Goal: Ask a question

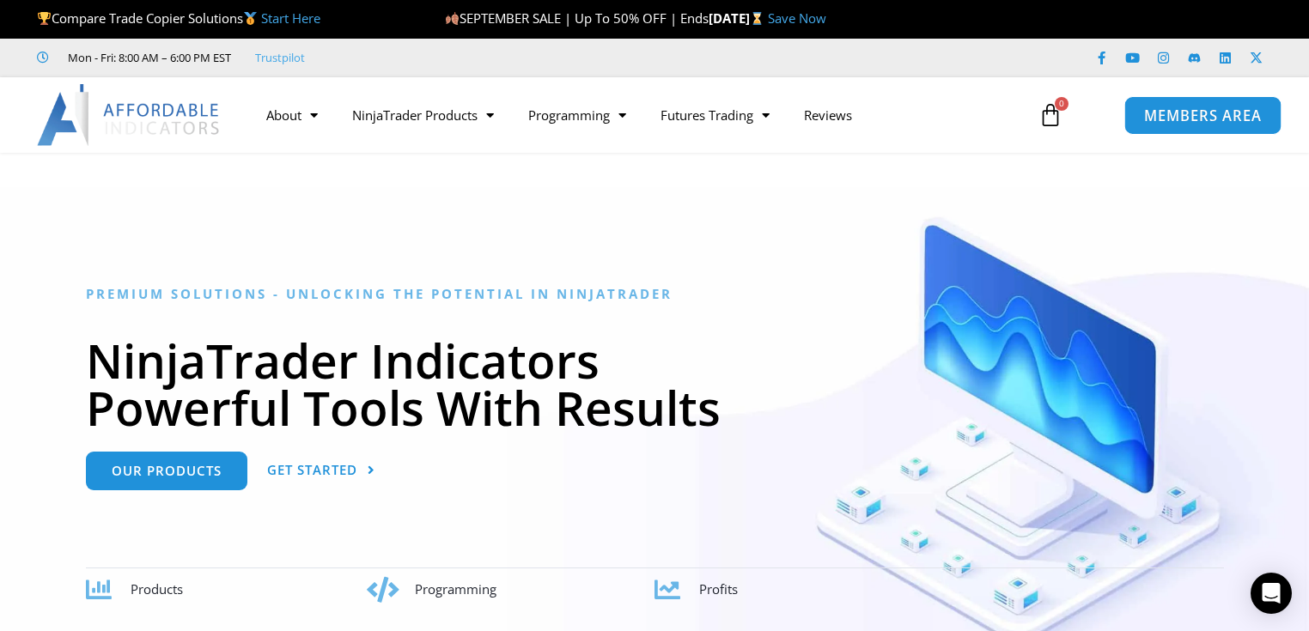
click at [1172, 131] on link "MEMBERS AREA" at bounding box center [1203, 114] width 157 height 39
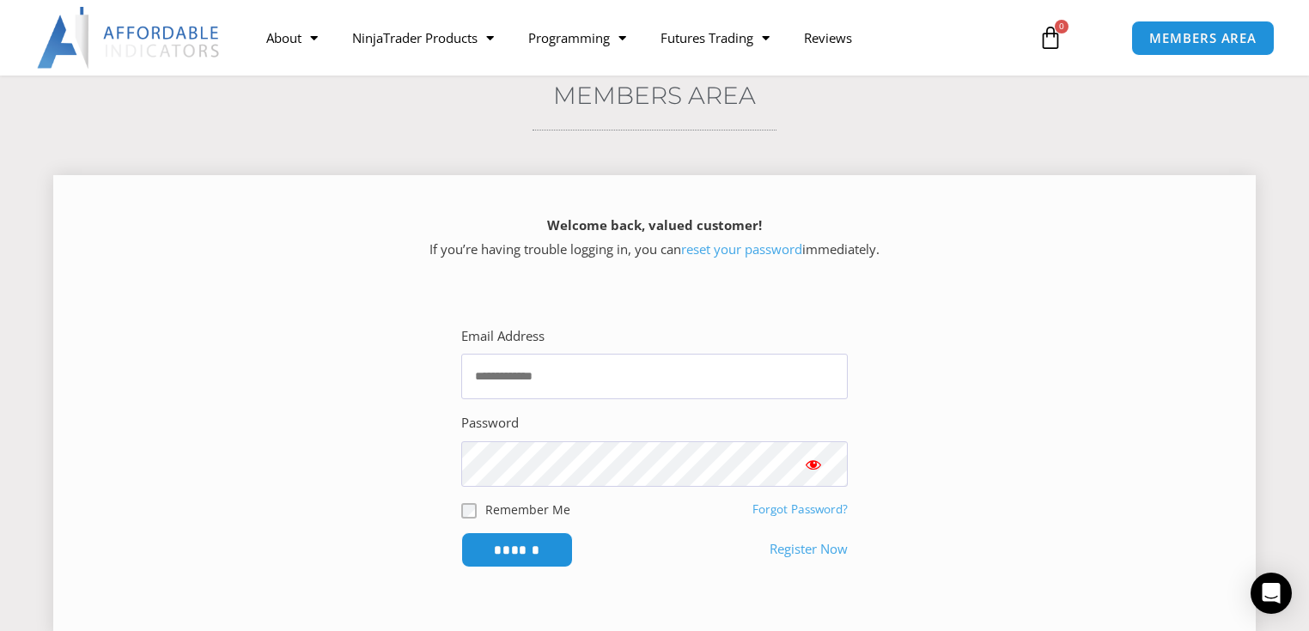
scroll to position [137, 0]
type input "**********"
click at [540, 549] on input "******" at bounding box center [518, 548] width 118 height 37
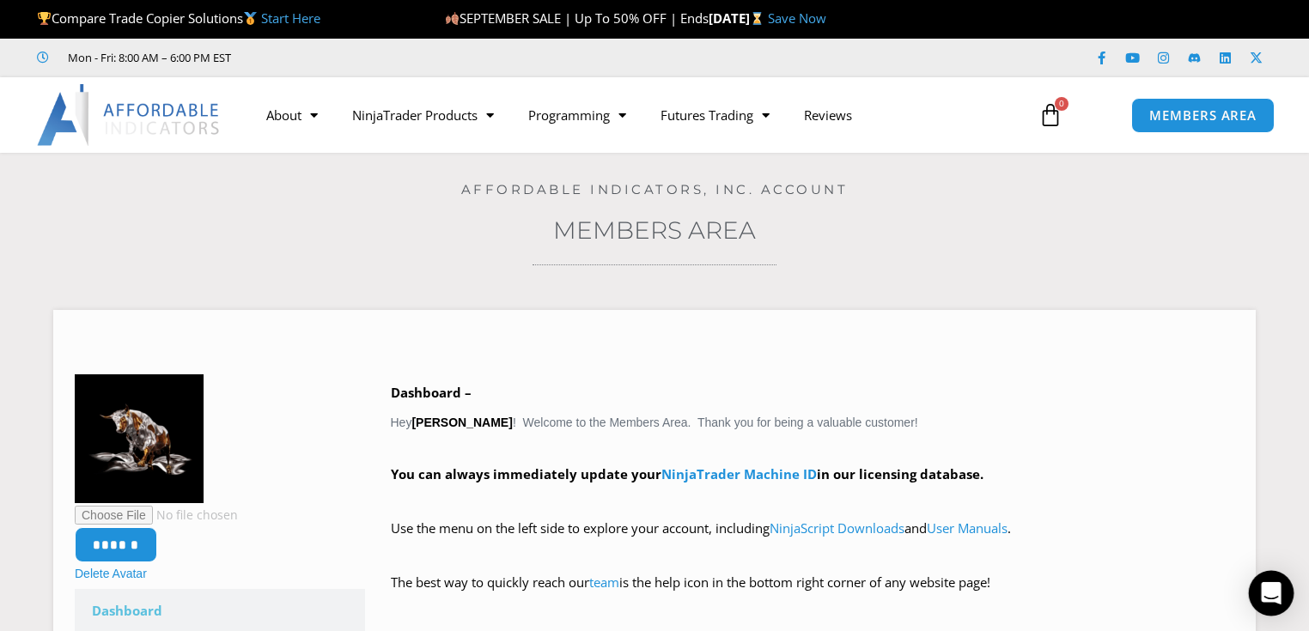
click at [1266, 593] on icon "Open Intercom Messenger" at bounding box center [1271, 594] width 20 height 22
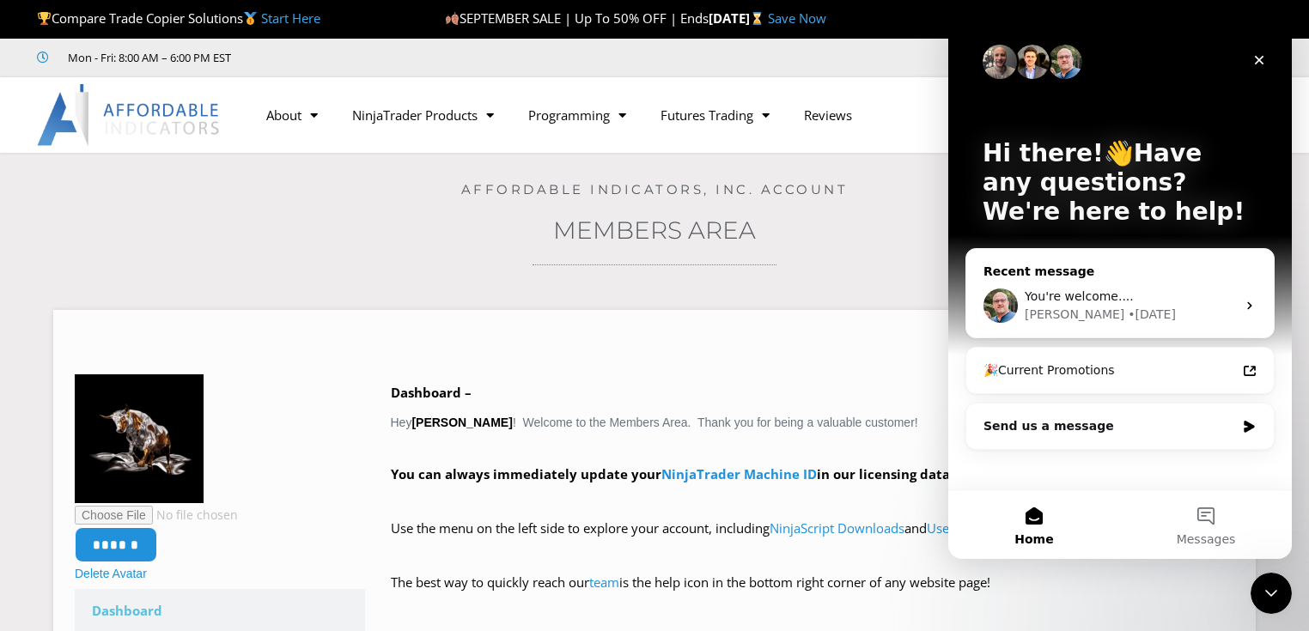
click at [1244, 304] on icon "Intercom messenger" at bounding box center [1250, 306] width 14 height 14
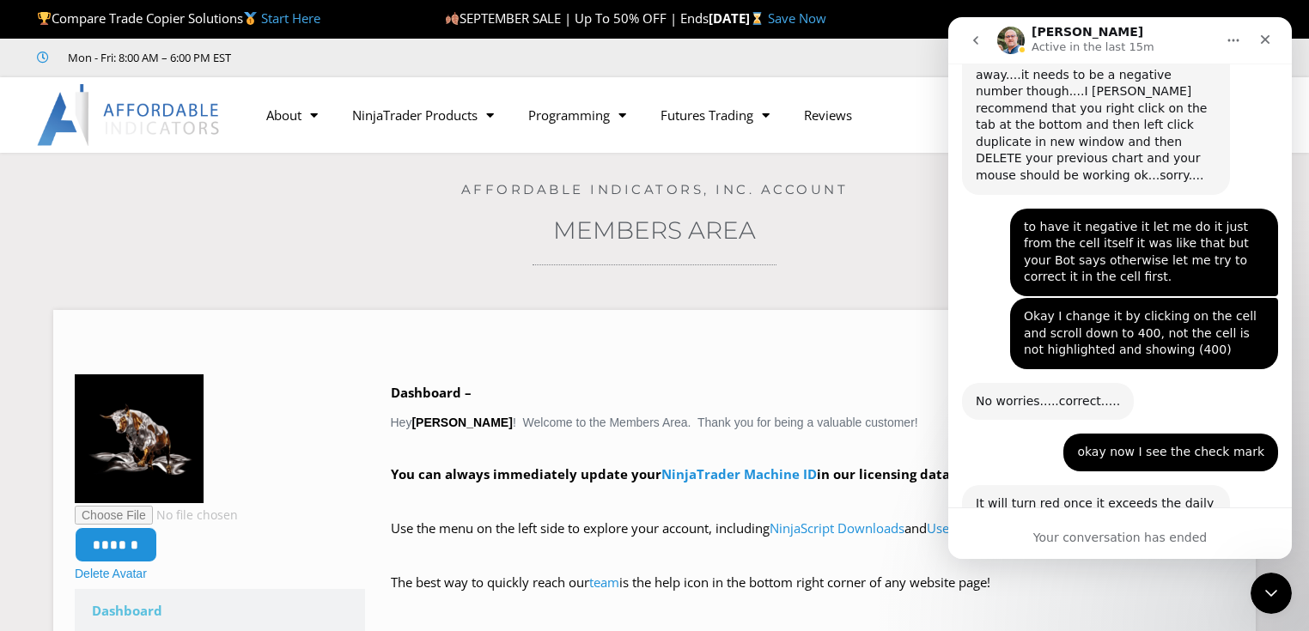
scroll to position [2203, 0]
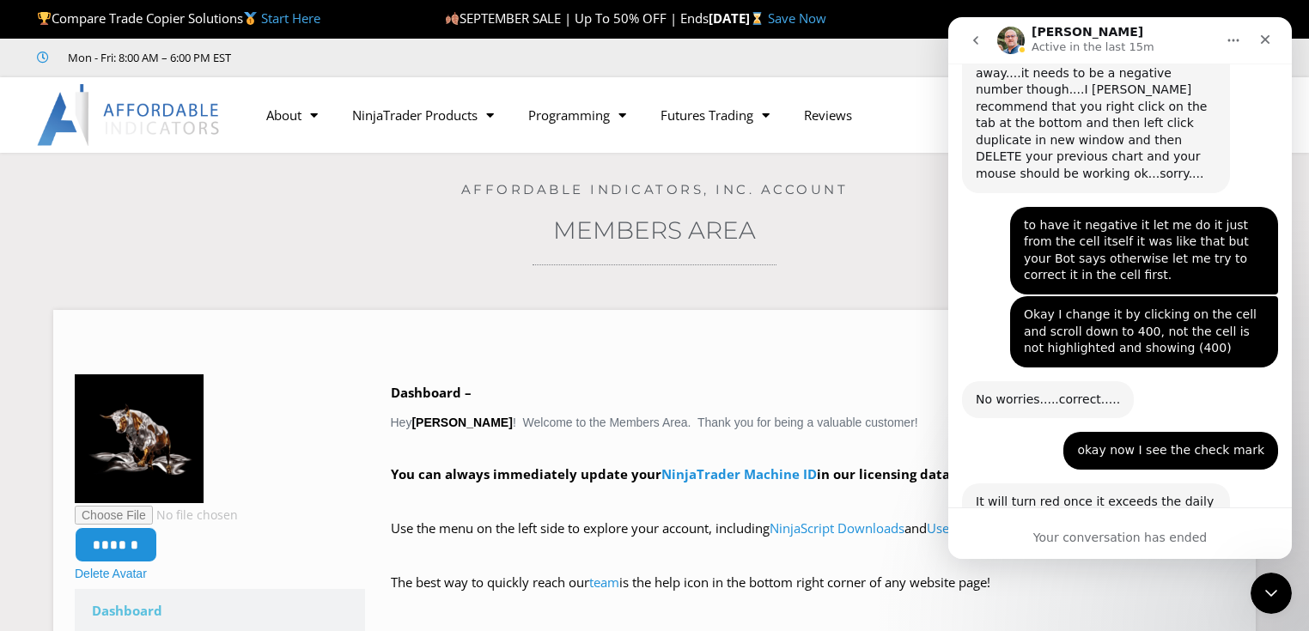
click at [978, 45] on icon "go back" at bounding box center [976, 41] width 14 height 14
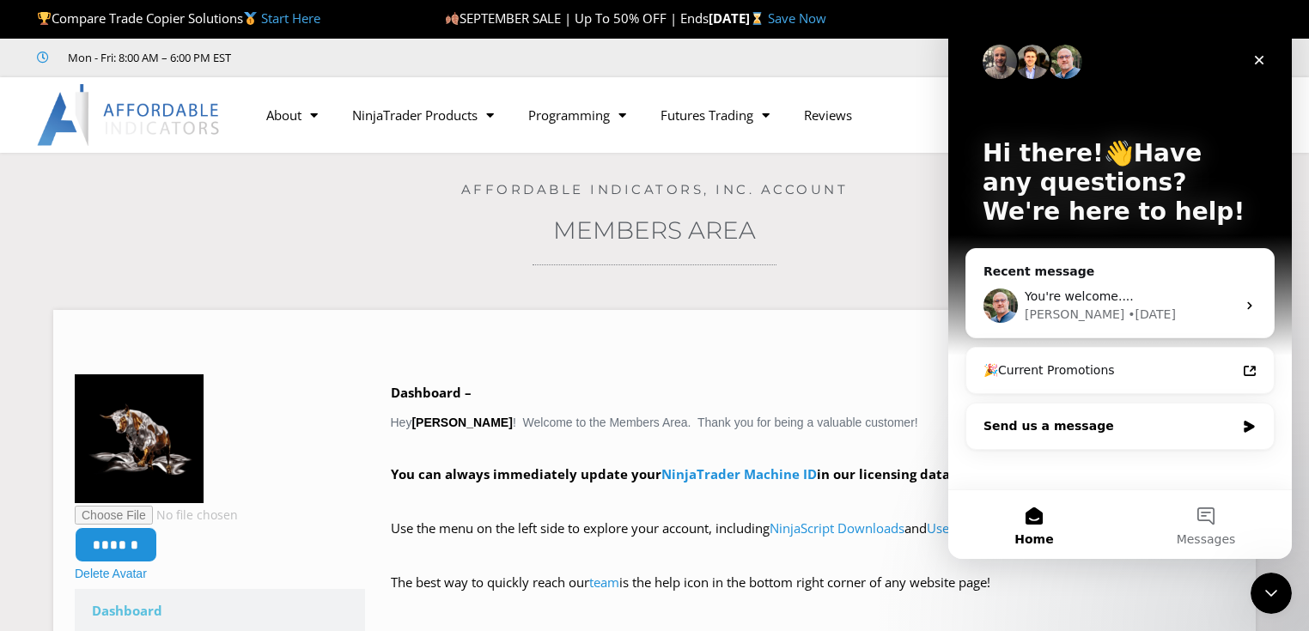
click at [1090, 430] on div "Send us a message" at bounding box center [1110, 427] width 252 height 18
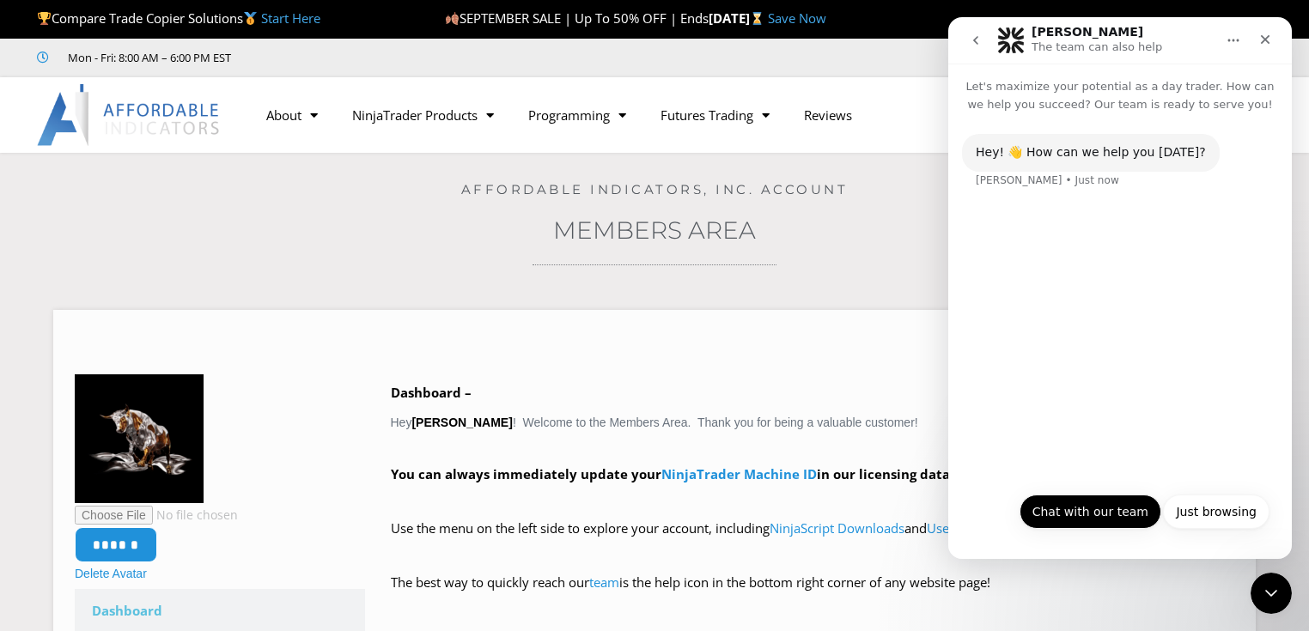
click at [1074, 511] on button "Chat with our team" at bounding box center [1091, 512] width 142 height 34
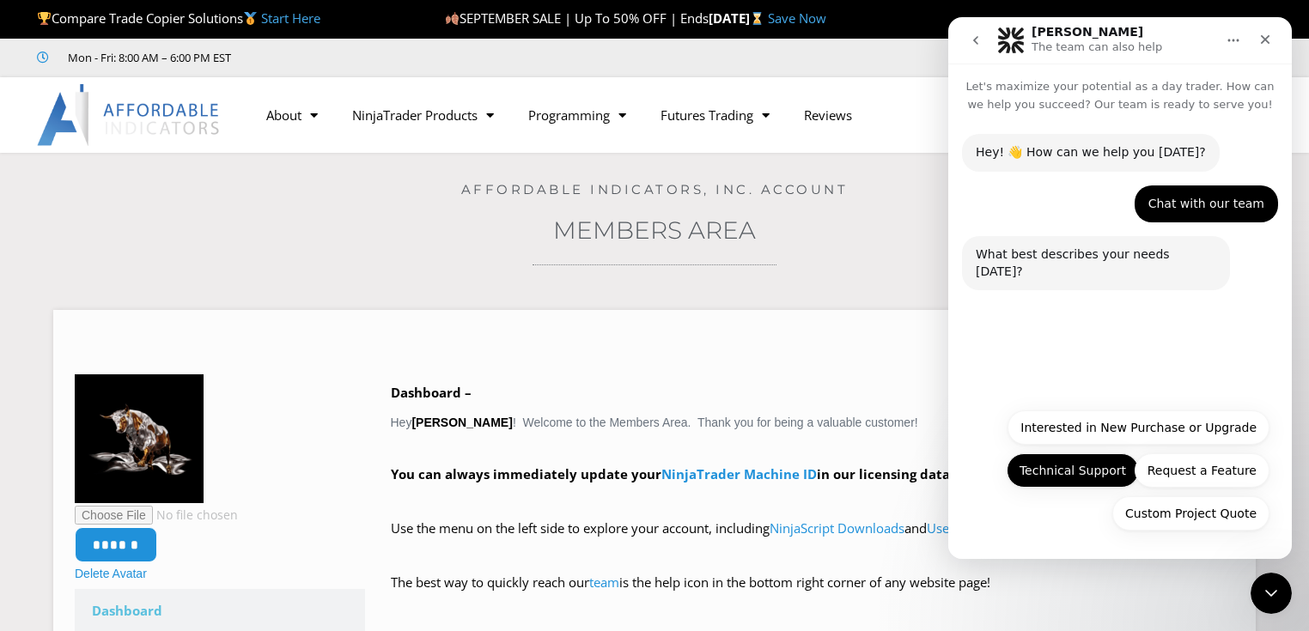
click at [1034, 472] on button "Technical Support" at bounding box center [1073, 471] width 132 height 34
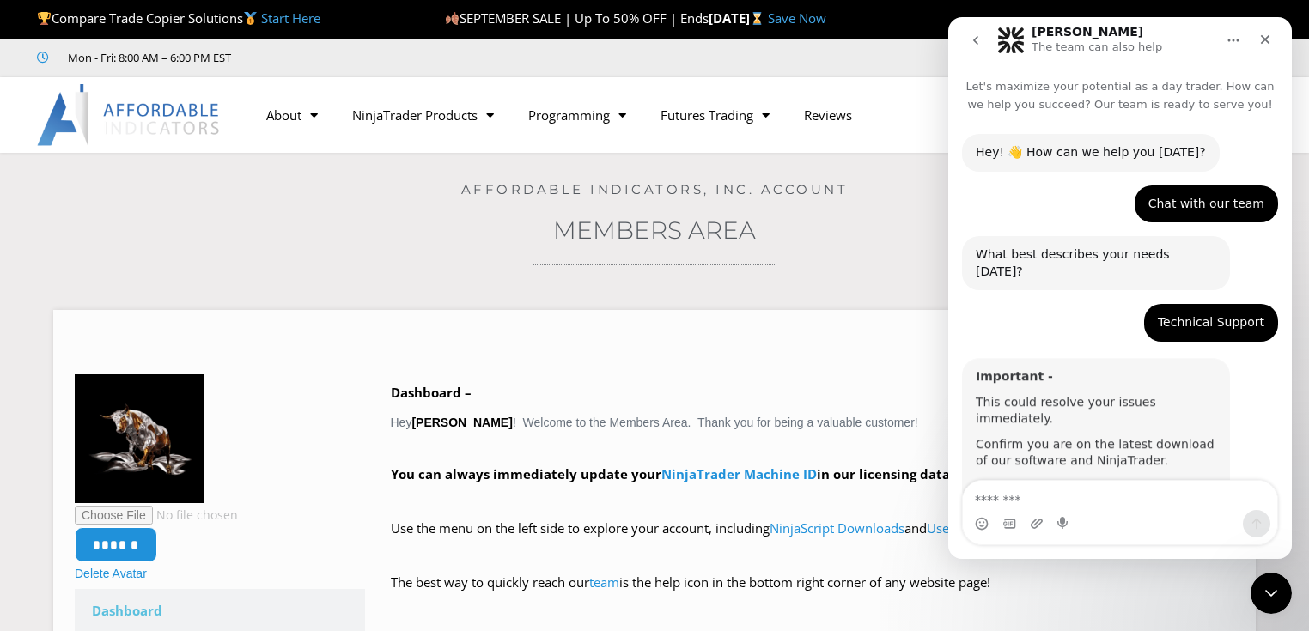
scroll to position [24, 0]
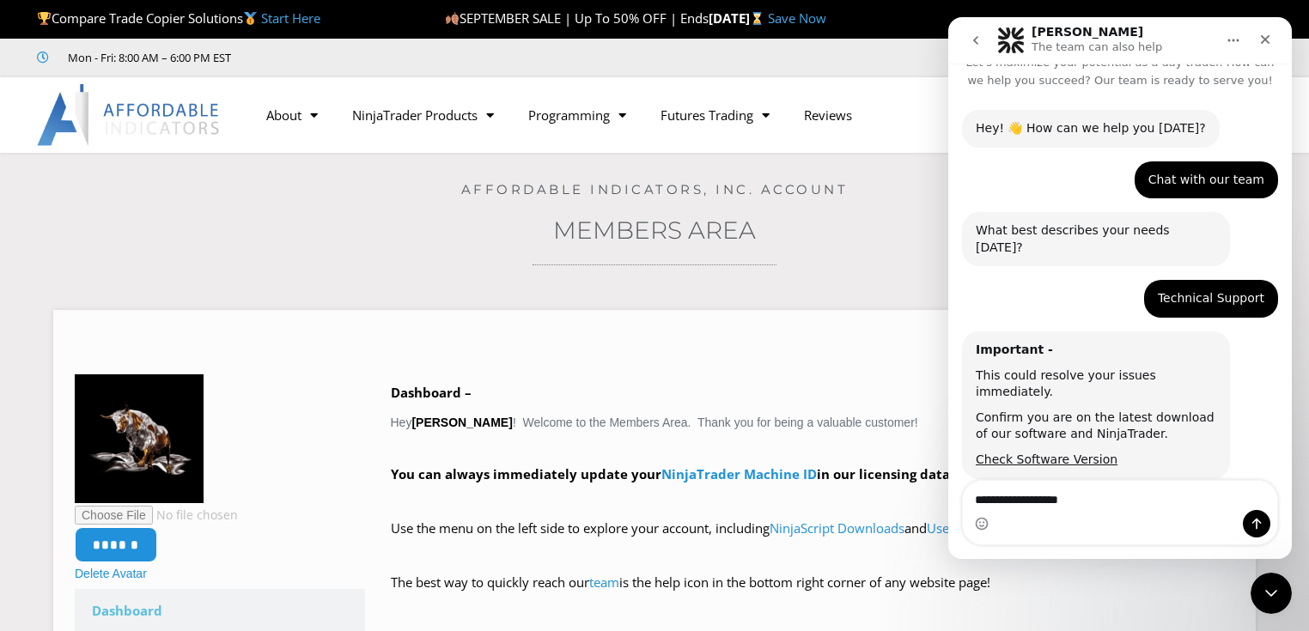
type textarea "**********"
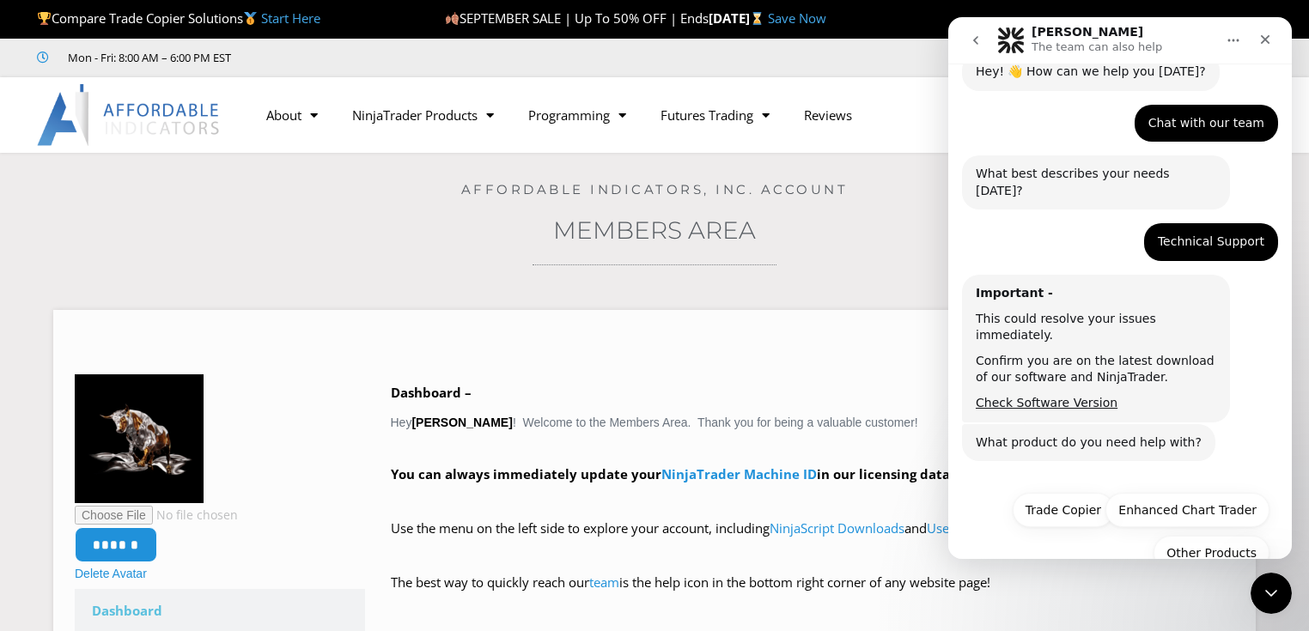
scroll to position [86, 0]
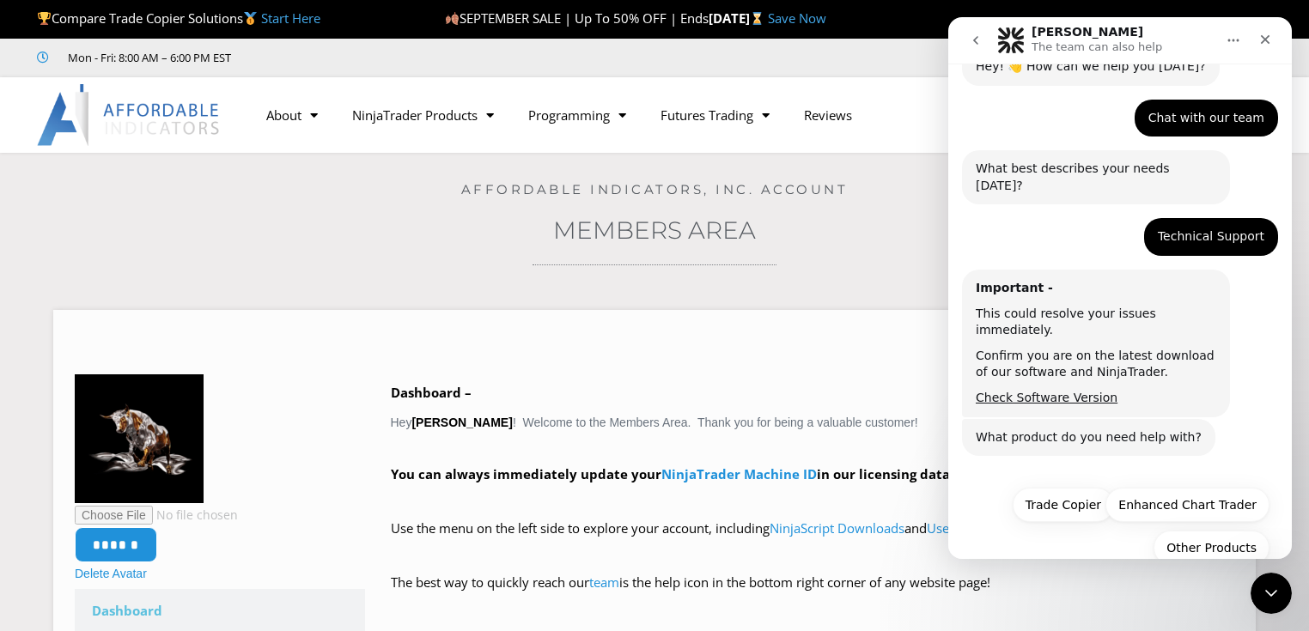
click at [999, 470] on div "Solomon • Just now" at bounding box center [1047, 470] width 143 height 0
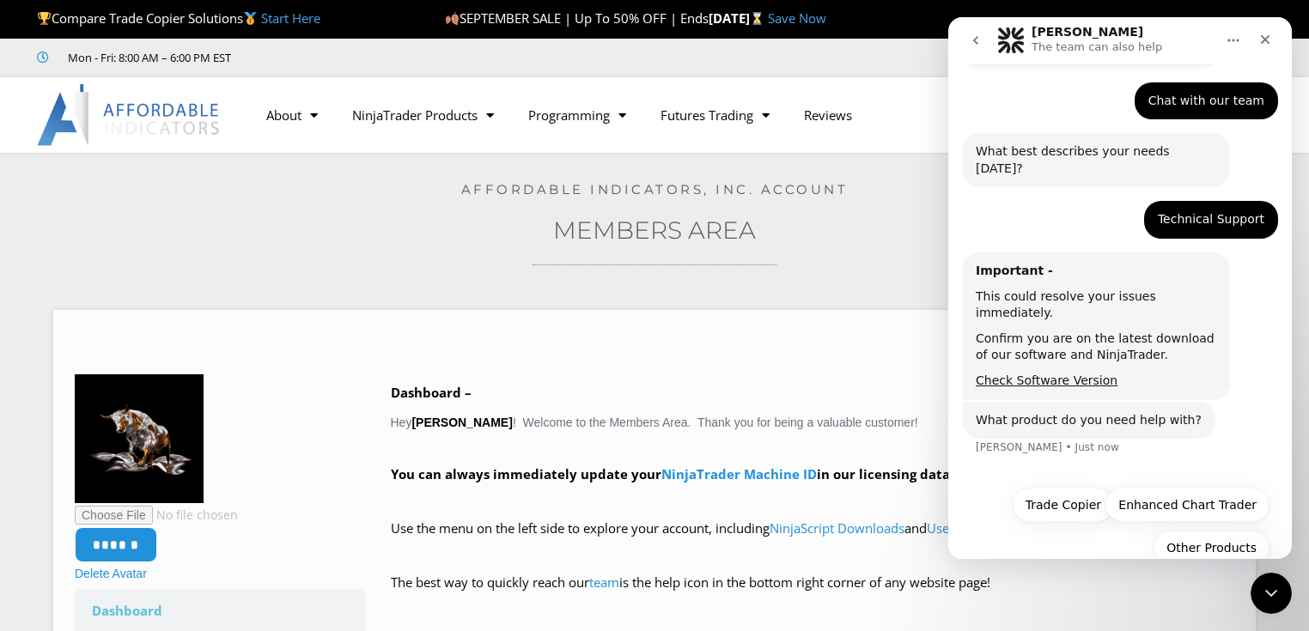
scroll to position [103, 0]
click at [1068, 488] on button "Trade Copier" at bounding box center [1063, 505] width 101 height 34
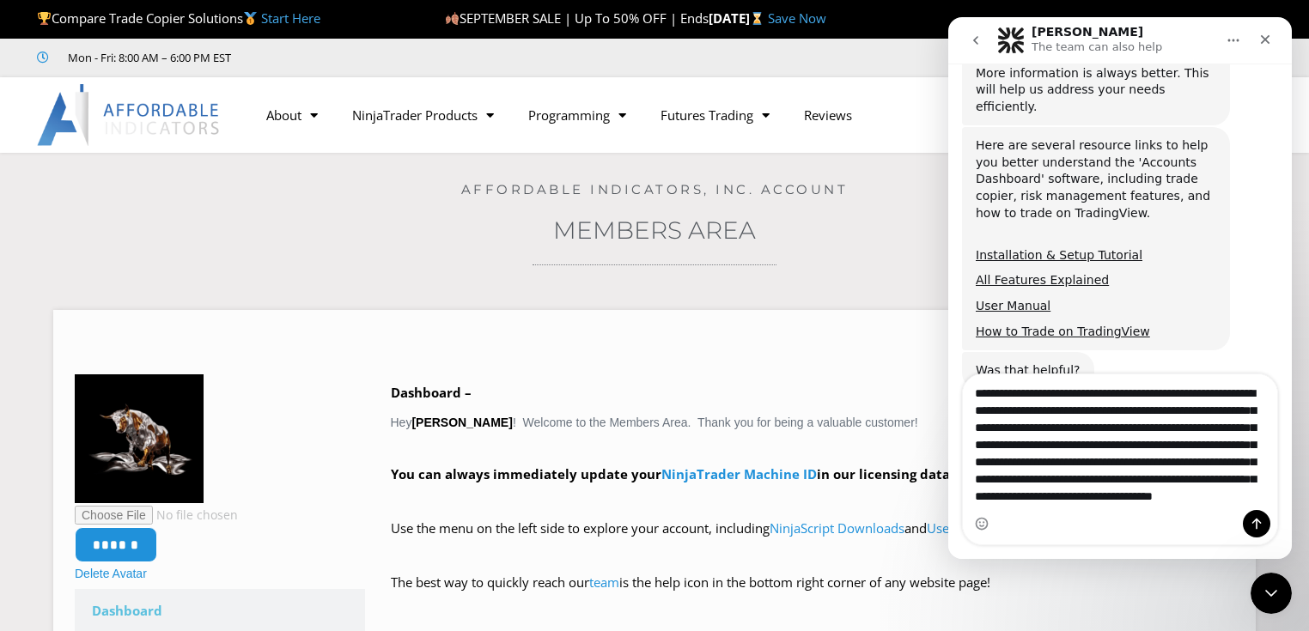
scroll to position [28, 0]
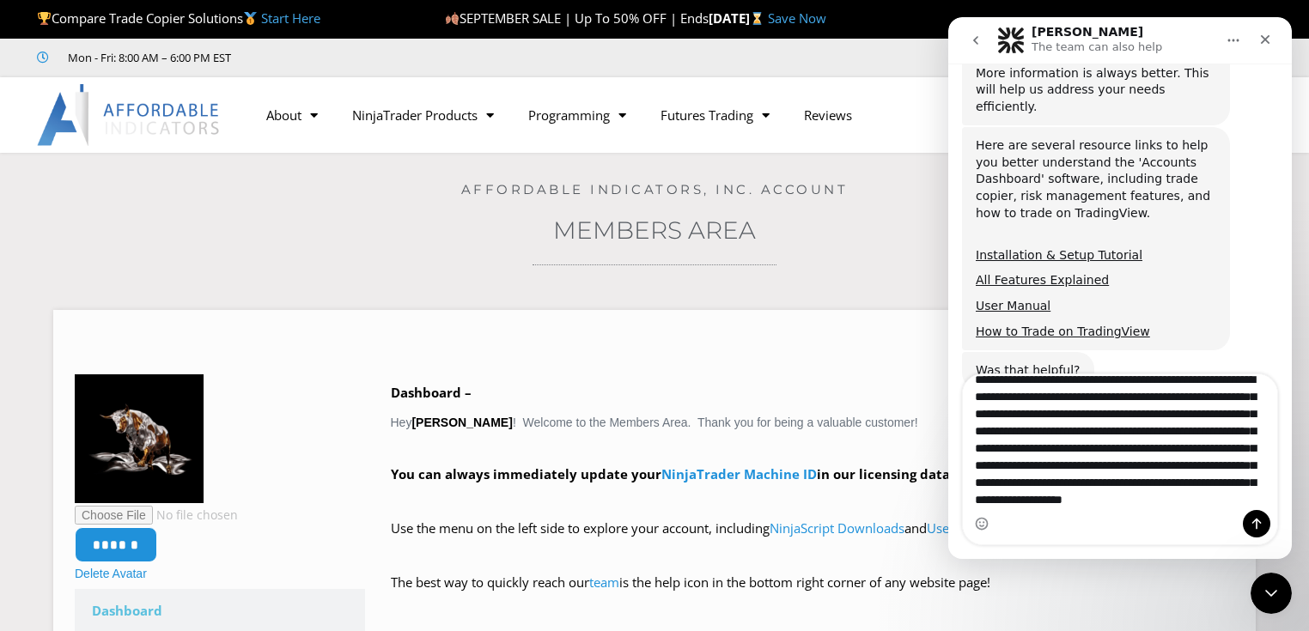
type textarea "**********"
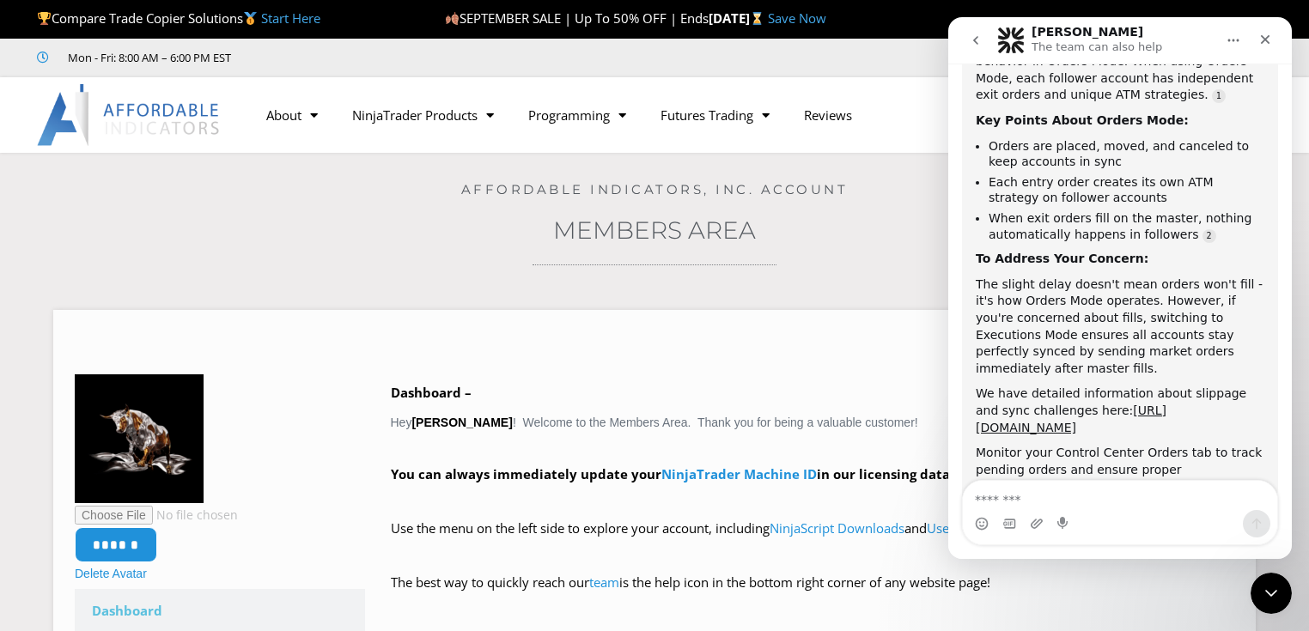
scroll to position [1278, 0]
click at [769, 356] on div at bounding box center [655, 348] width 1160 height 17
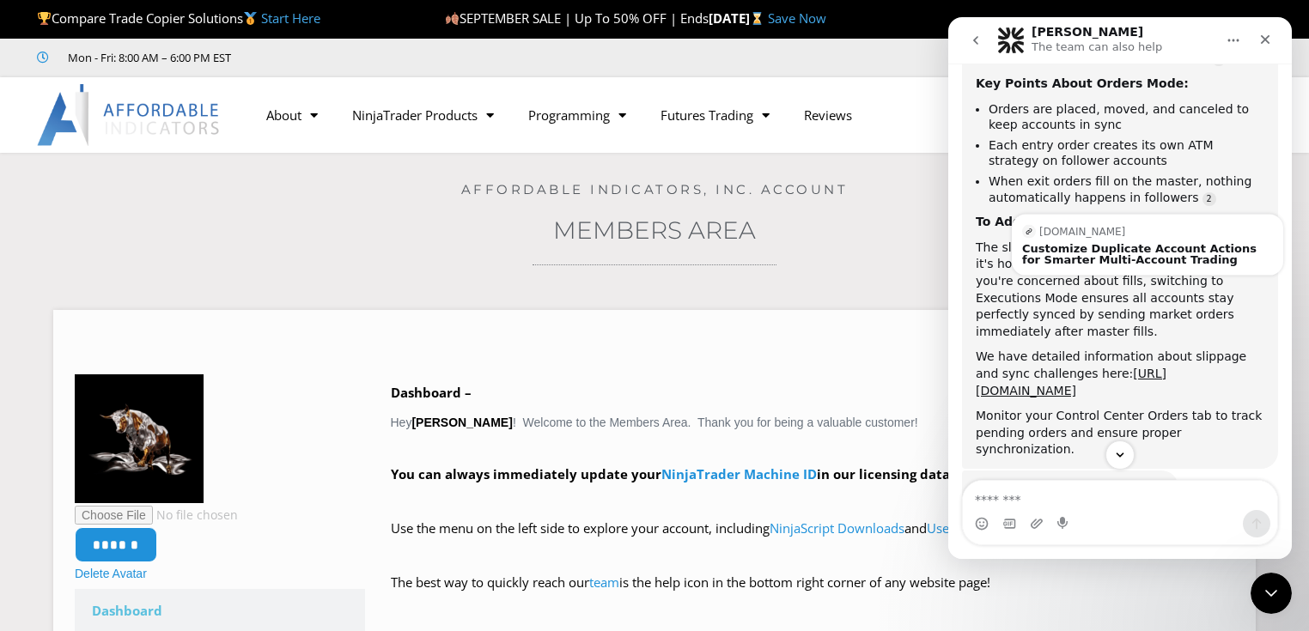
scroll to position [1287, 0]
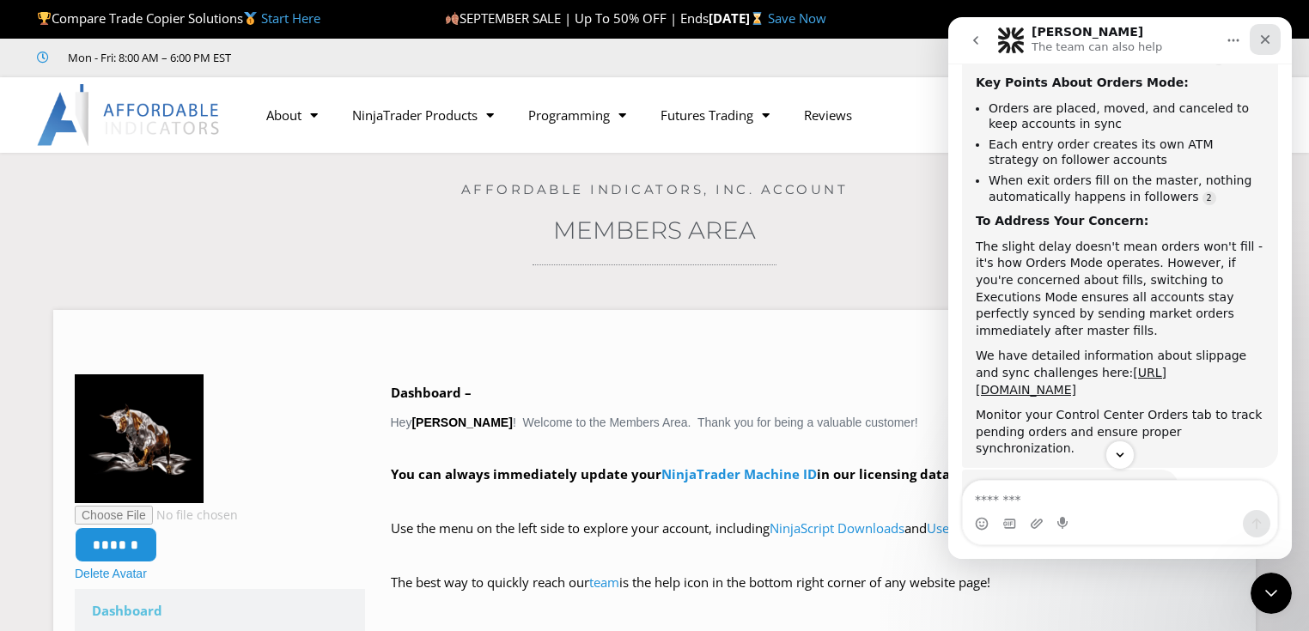
click at [1271, 39] on icon "Close" at bounding box center [1266, 40] width 14 height 14
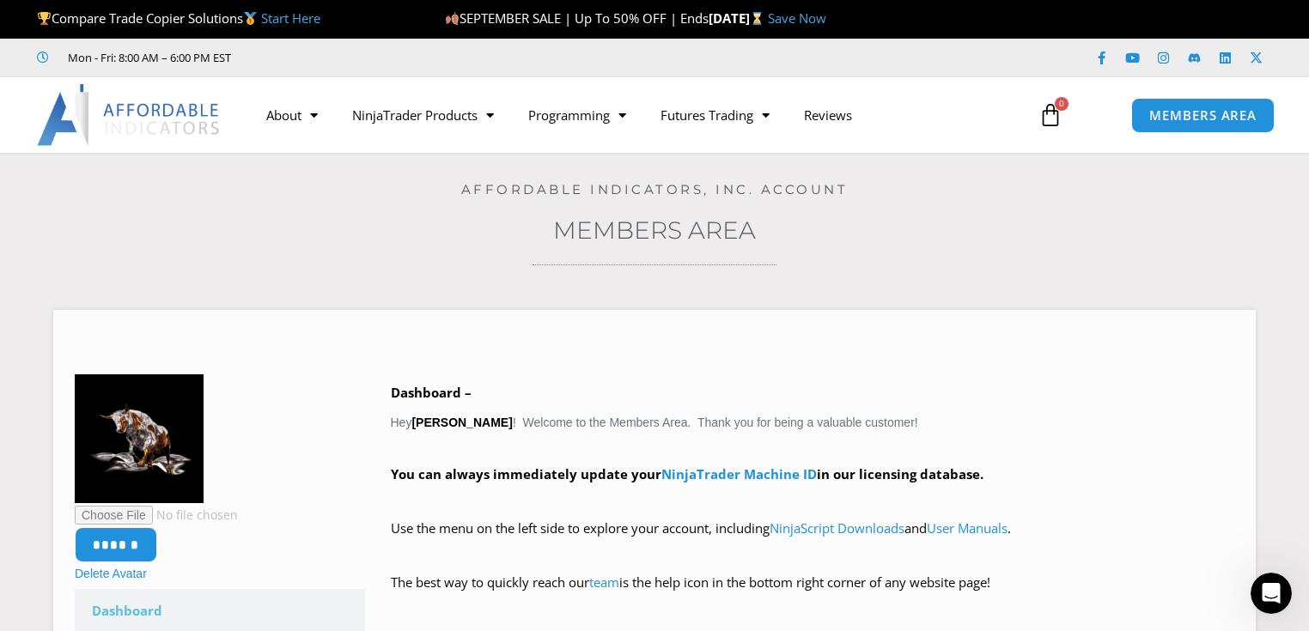
scroll to position [1339, 0]
